Goal: Check status: Check status

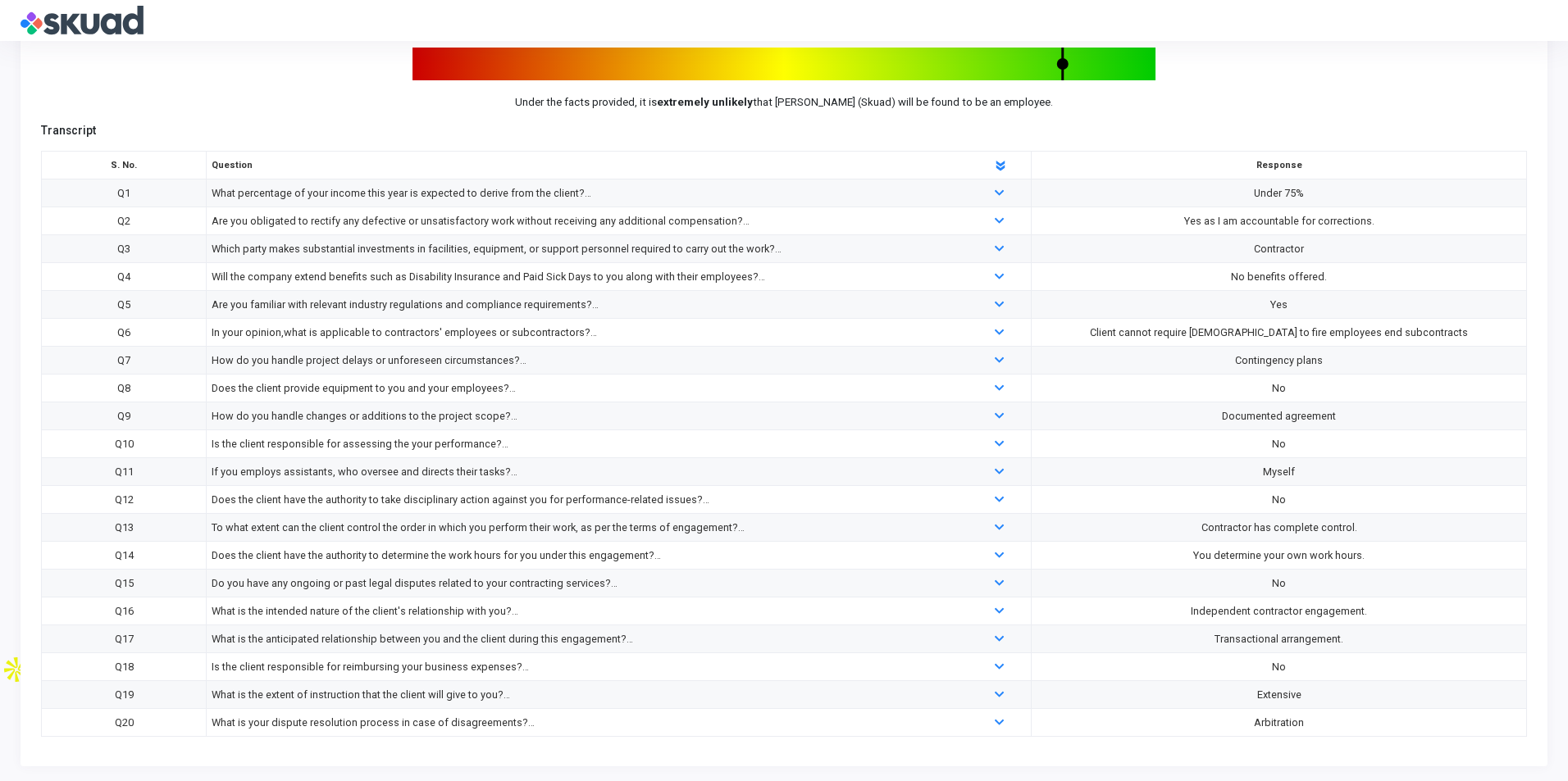
scroll to position [130, 0]
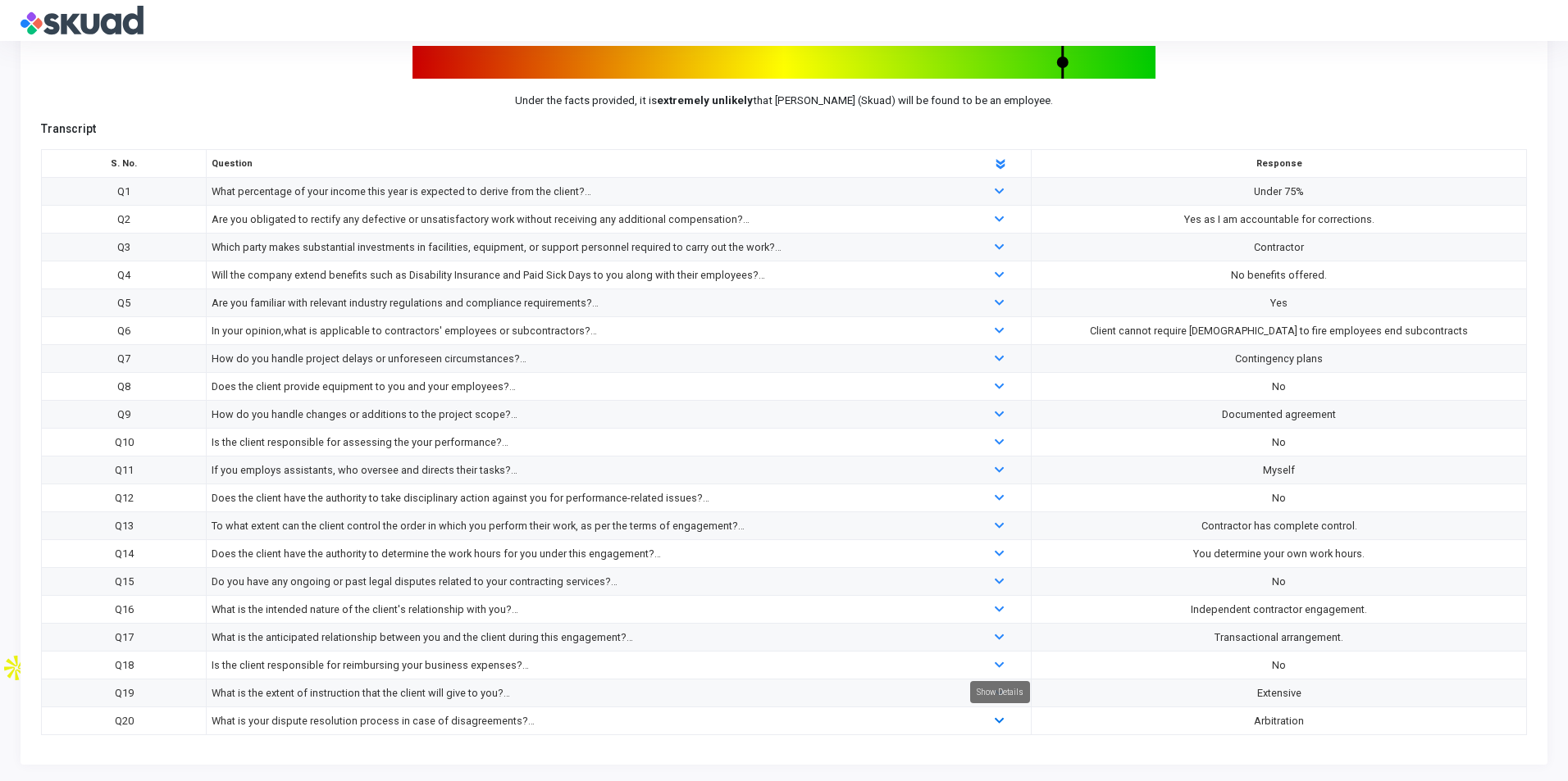
click at [1004, 715] on link at bounding box center [1001, 720] width 12 height 13
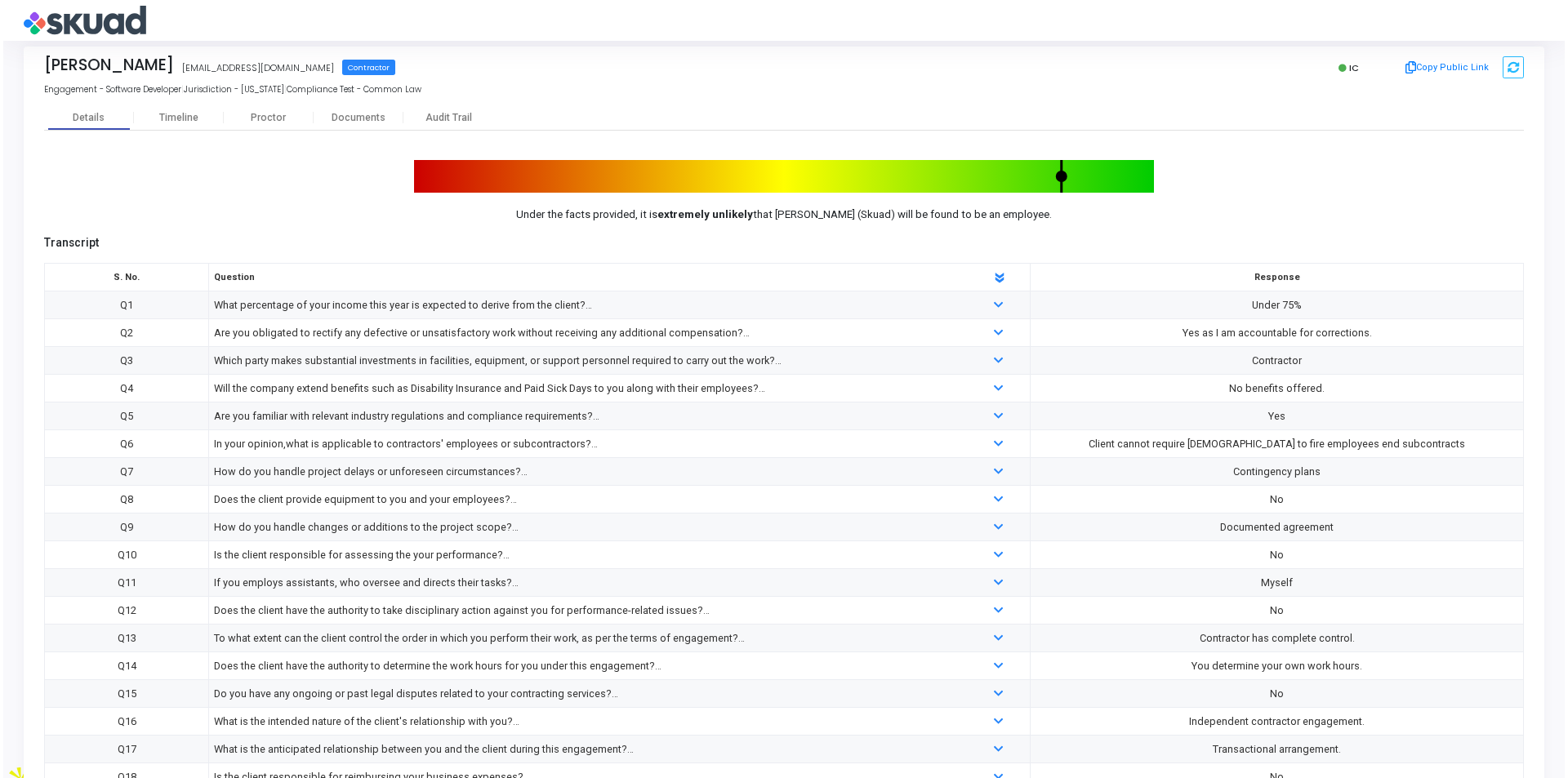
scroll to position [0, 0]
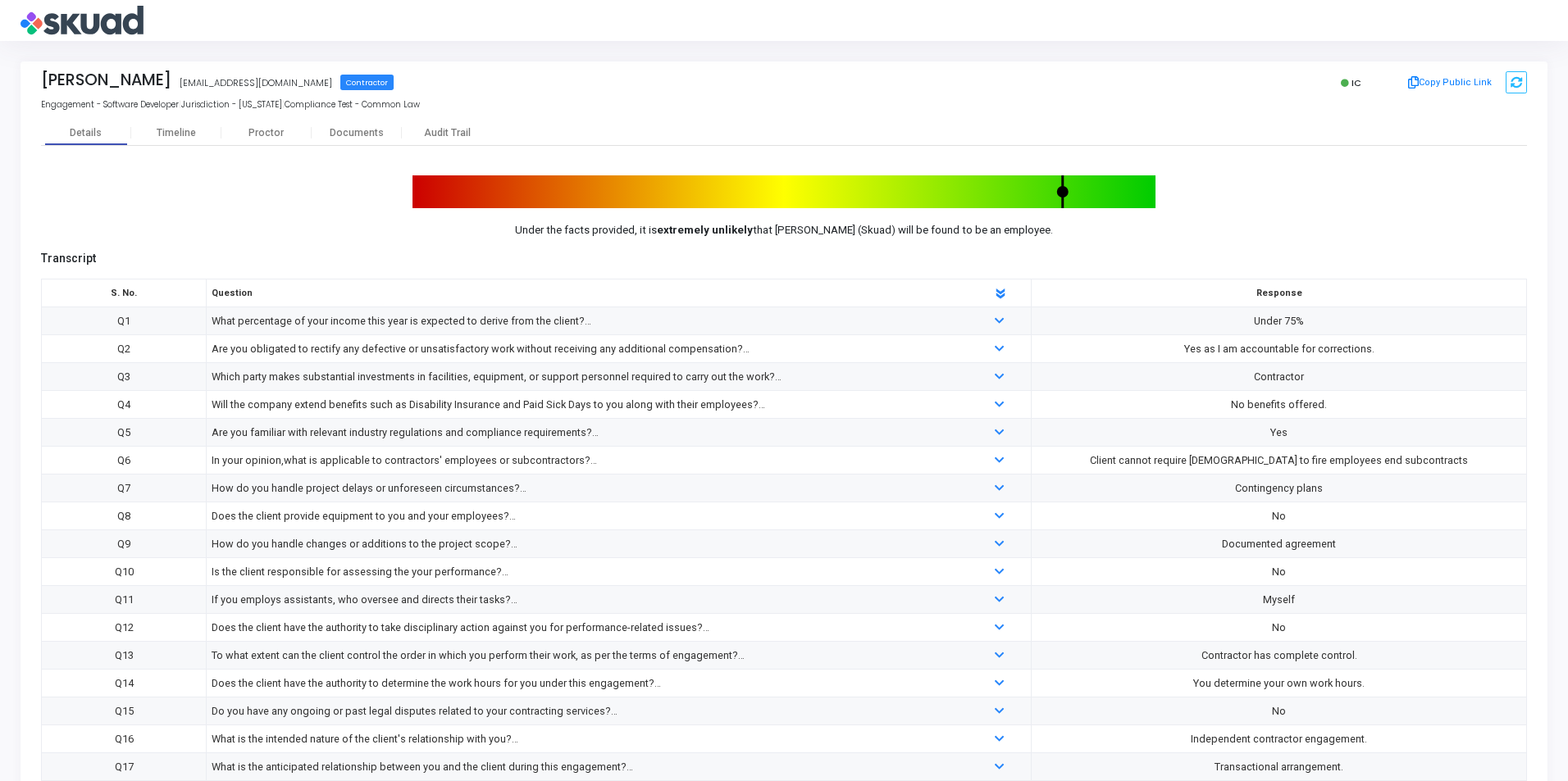
drag, startPoint x: 1057, startPoint y: 194, endPoint x: 1079, endPoint y: 194, distance: 22.0
click at [1079, 194] on rect at bounding box center [784, 191] width 743 height 33
click at [953, 331] on td "What percentage of your income this year is expected to derive from the client?" at bounding box center [619, 320] width 825 height 28
click at [944, 323] on div "What percentage of your income this year is expected to derive from the client?" at bounding box center [585, 320] width 746 height 18
click at [996, 318] on icon at bounding box center [999, 321] width 9 height 11
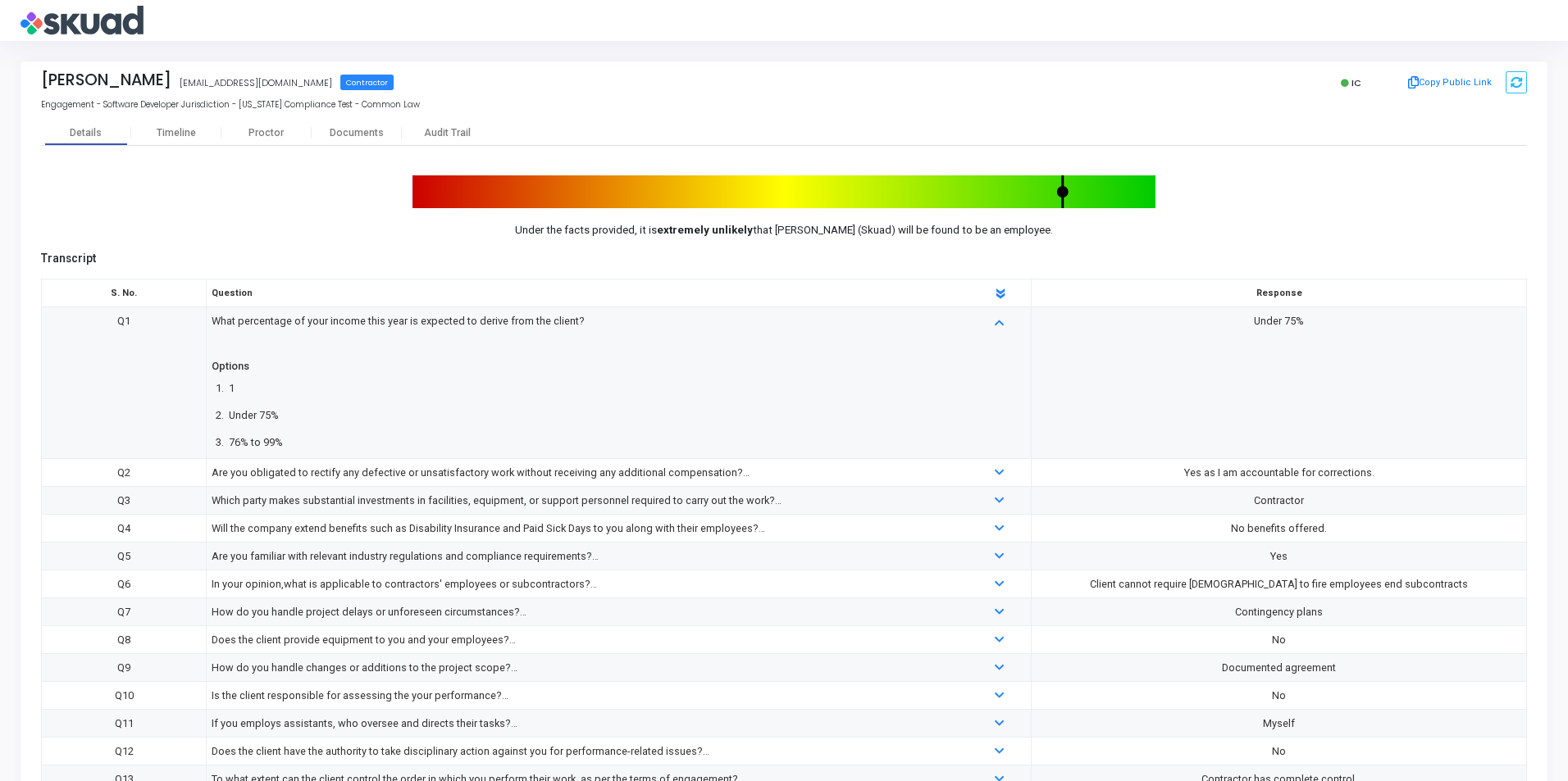
click at [229, 385] on div "1" at bounding box center [231, 388] width 6 height 18
click at [238, 414] on div "Under 75%" at bounding box center [253, 415] width 50 height 18
click at [190, 137] on div "Timeline" at bounding box center [176, 133] width 40 height 13
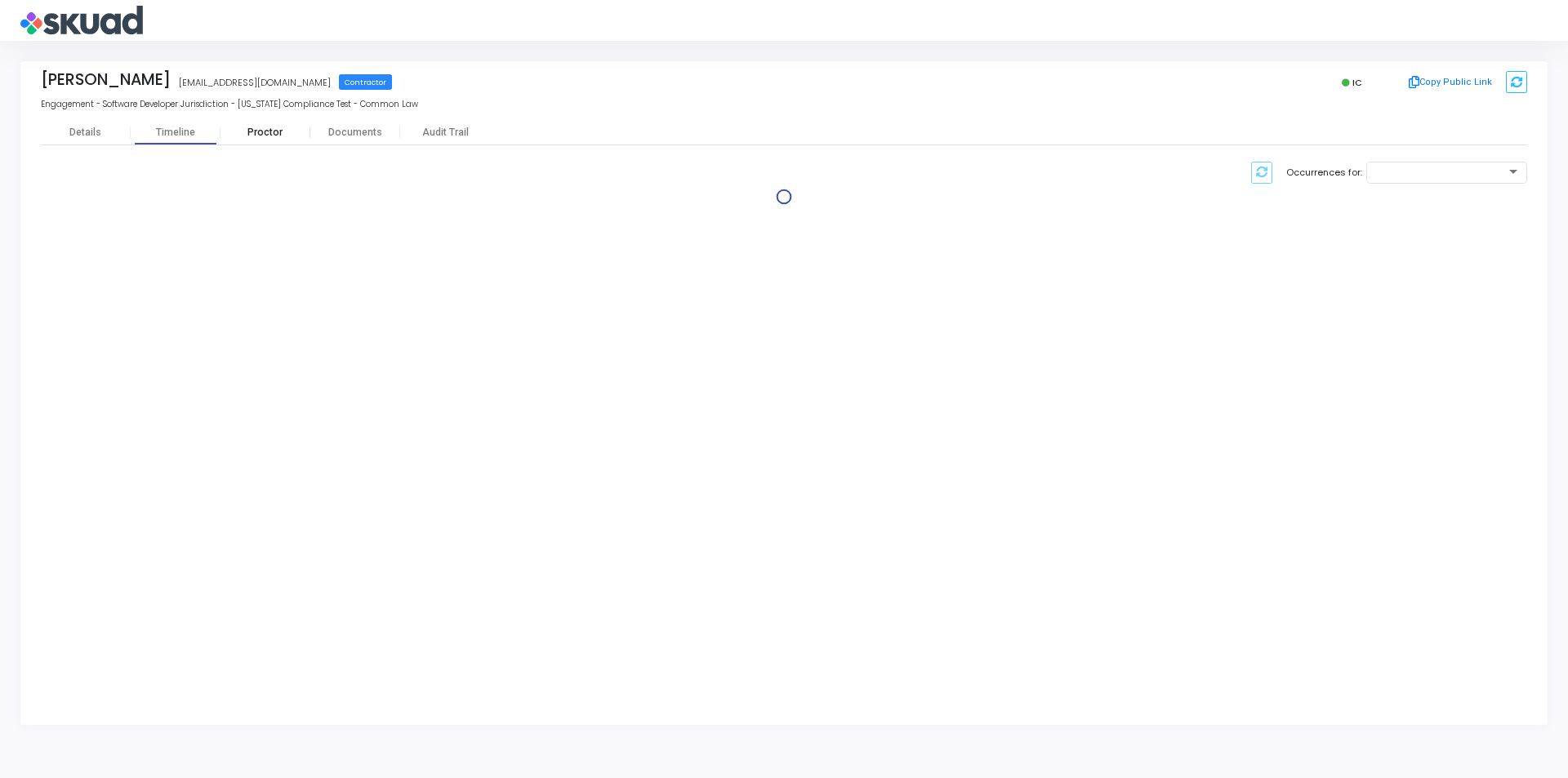
click at [261, 133] on div "Proctor" at bounding box center [265, 133] width 90 height 13
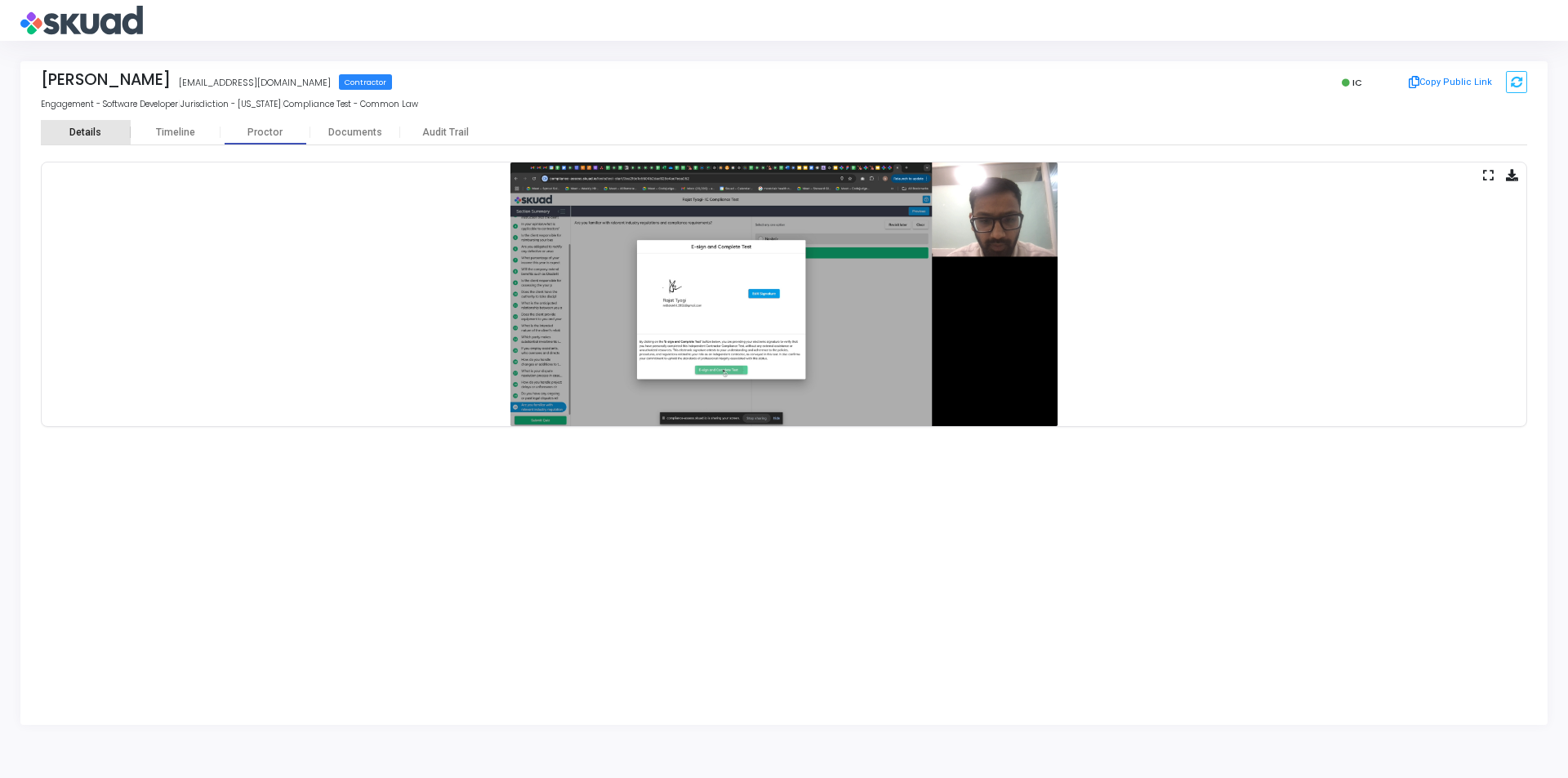
click at [90, 137] on div "Details" at bounding box center [86, 133] width 32 height 13
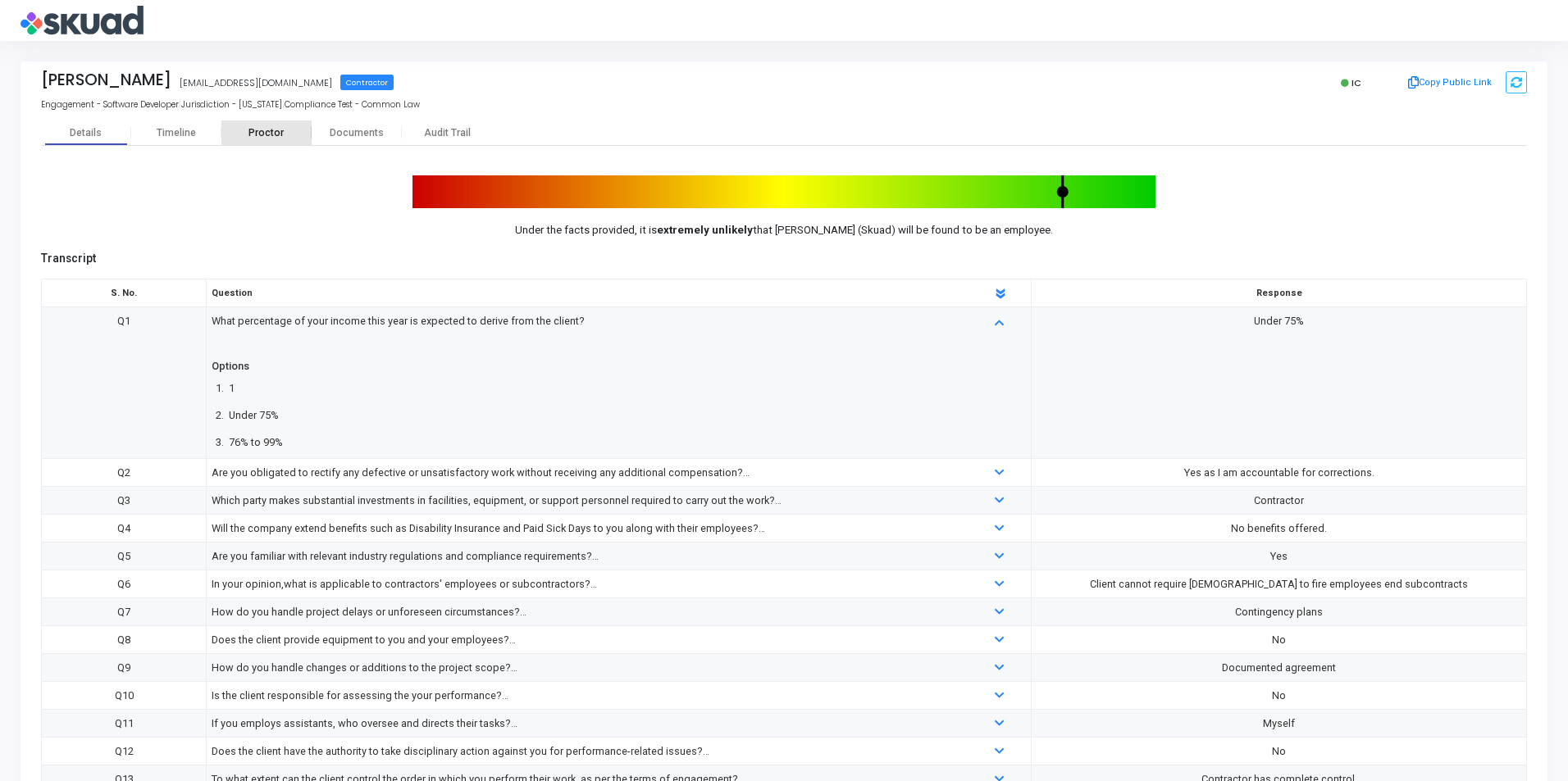
click at [296, 126] on div "Proctor" at bounding box center [266, 132] width 90 height 24
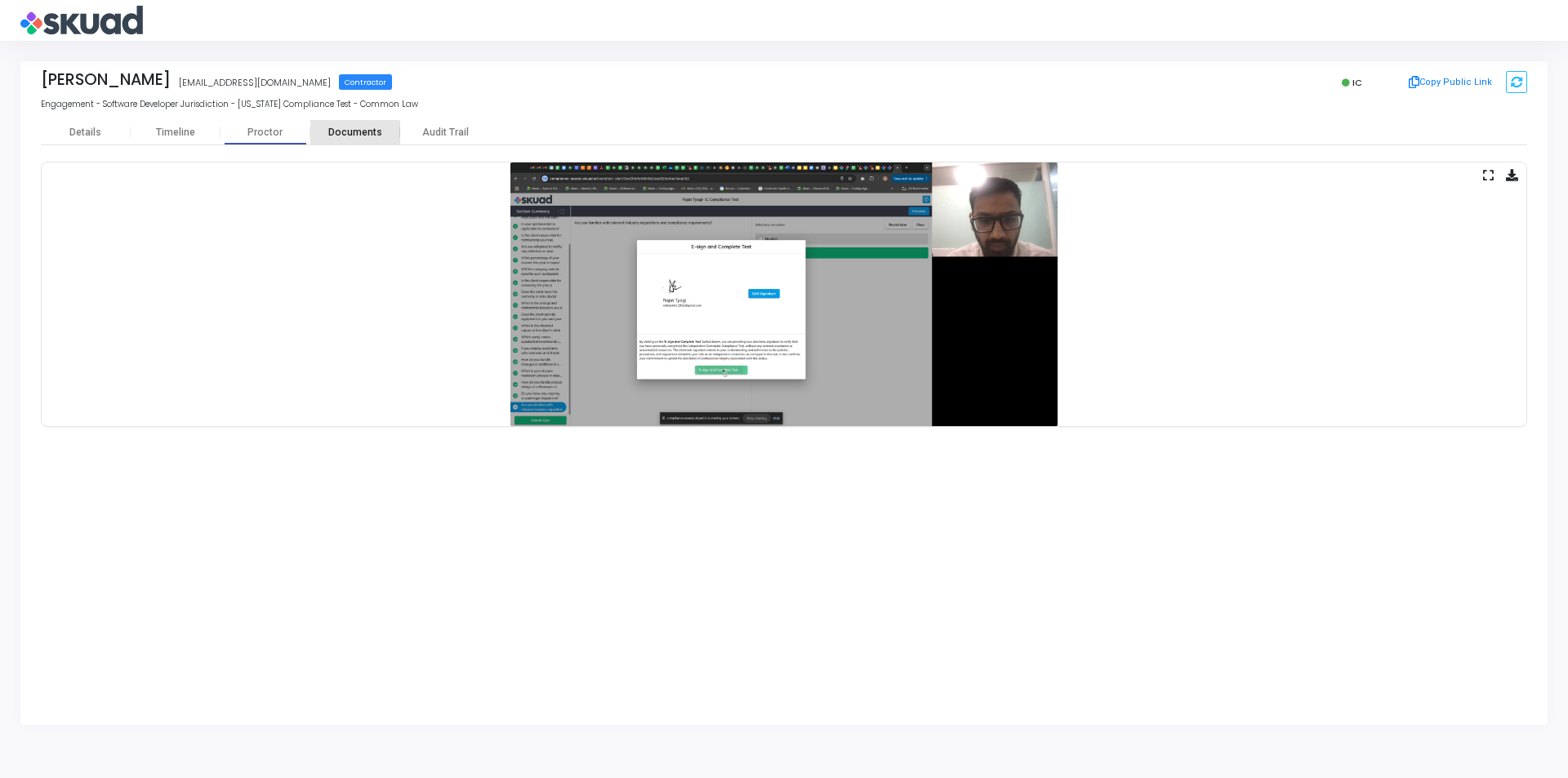
click at [348, 134] on div "Documents" at bounding box center [355, 133] width 90 height 13
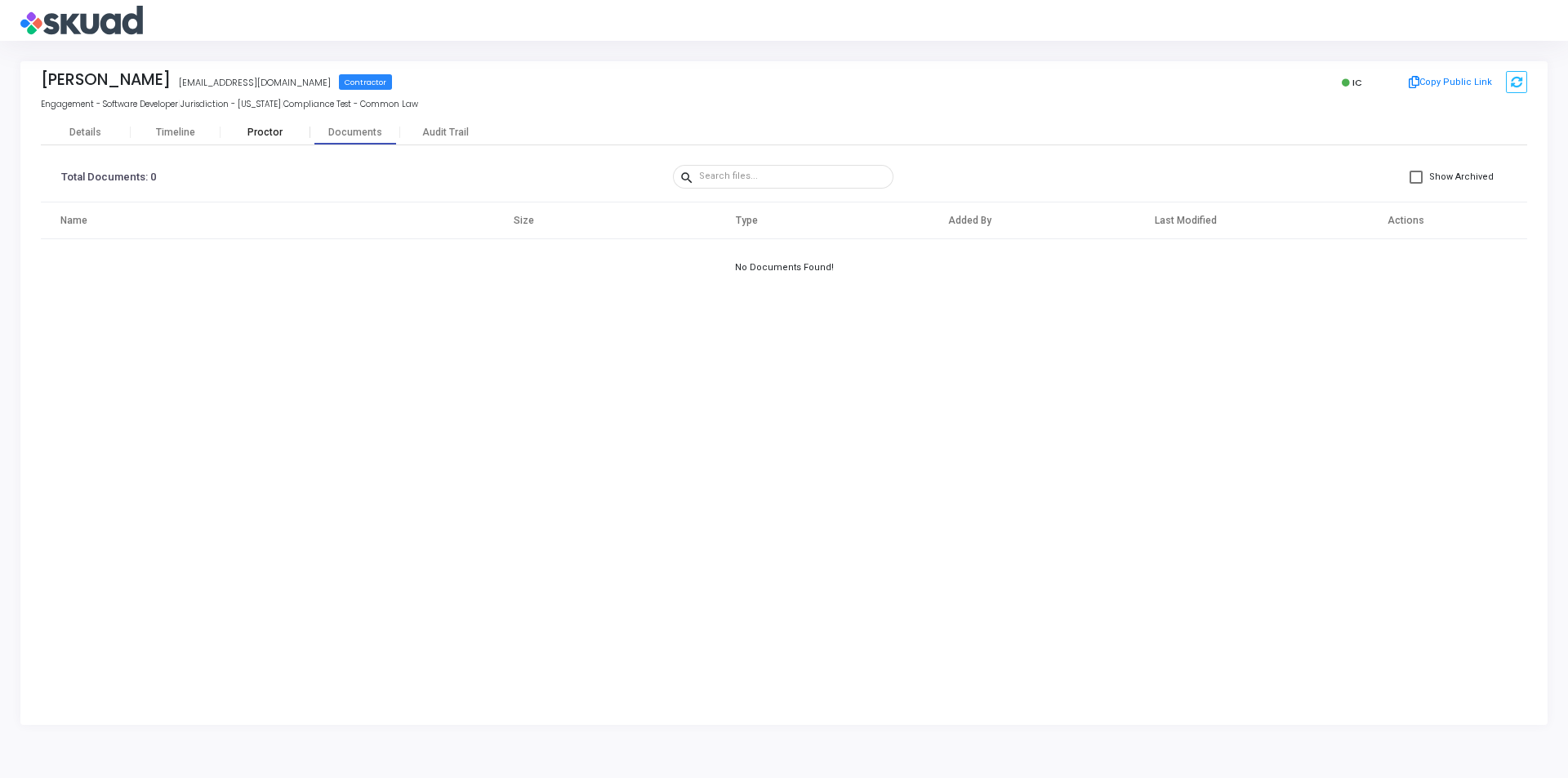
click at [250, 137] on div "Proctor" at bounding box center [265, 133] width 90 height 13
